Goal: Information Seeking & Learning: Learn about a topic

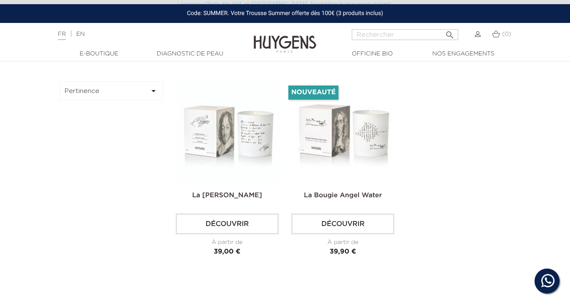
scroll to position [269, 0]
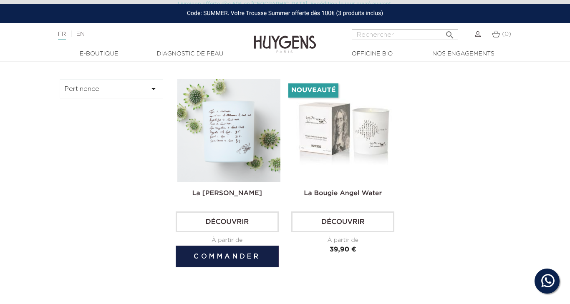
click at [212, 192] on link "La [PERSON_NAME]" at bounding box center [227, 193] width 70 height 7
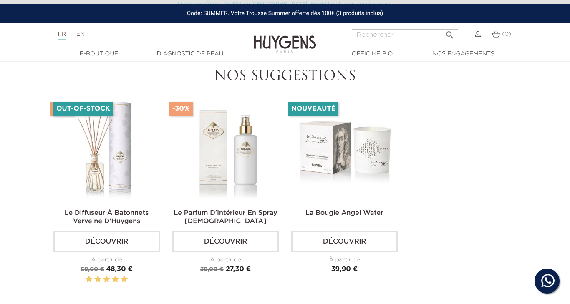
scroll to position [618, 0]
